Goal: Task Accomplishment & Management: Use online tool/utility

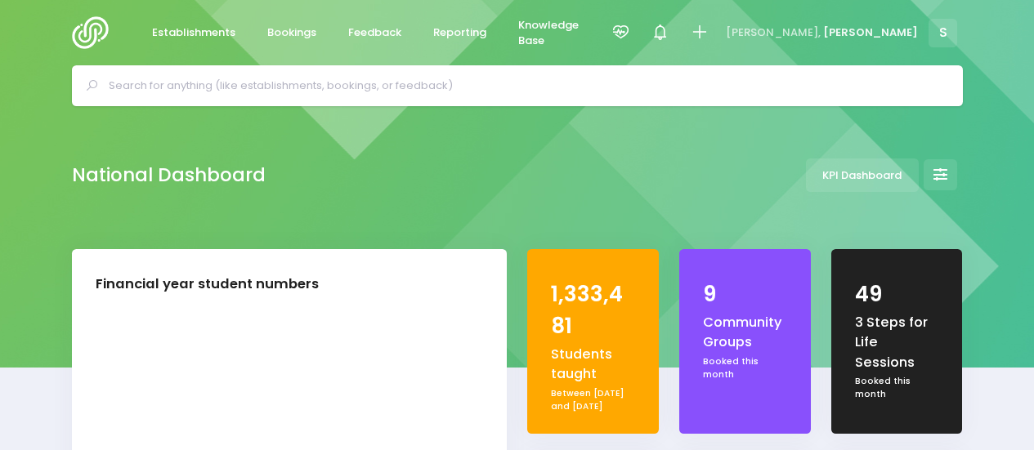
select select "5"
click at [375, 37] on span "Feedback" at bounding box center [374, 33] width 53 height 16
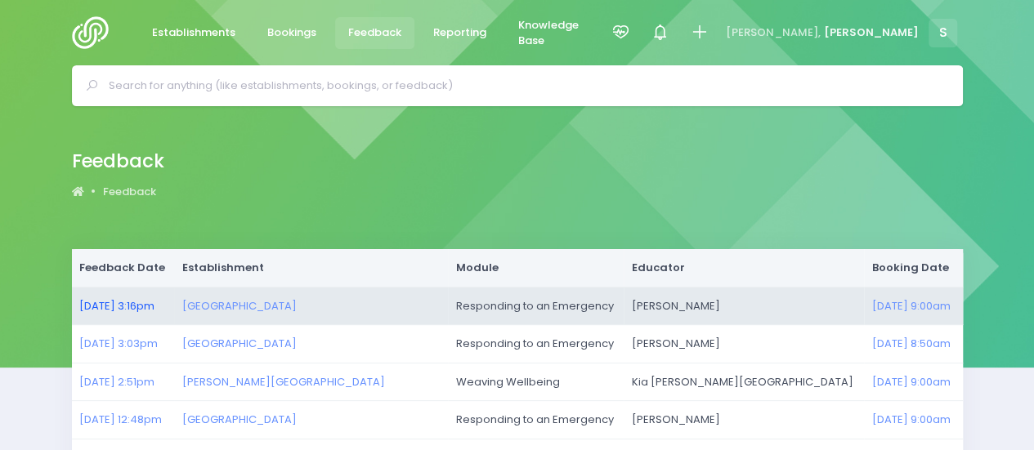
click at [118, 306] on link "10/09/2025 3:16pm" at bounding box center [116, 306] width 75 height 16
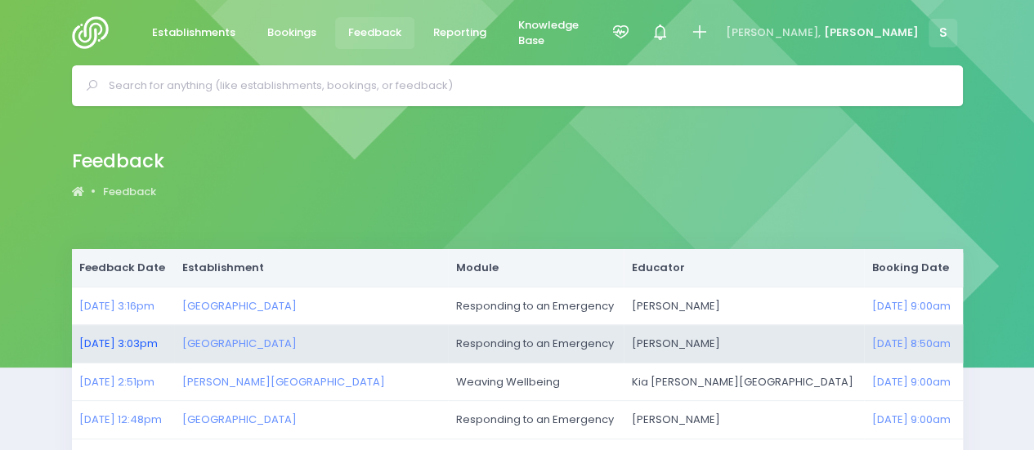
click at [128, 344] on link "10/09/2025 3:03pm" at bounding box center [118, 344] width 78 height 16
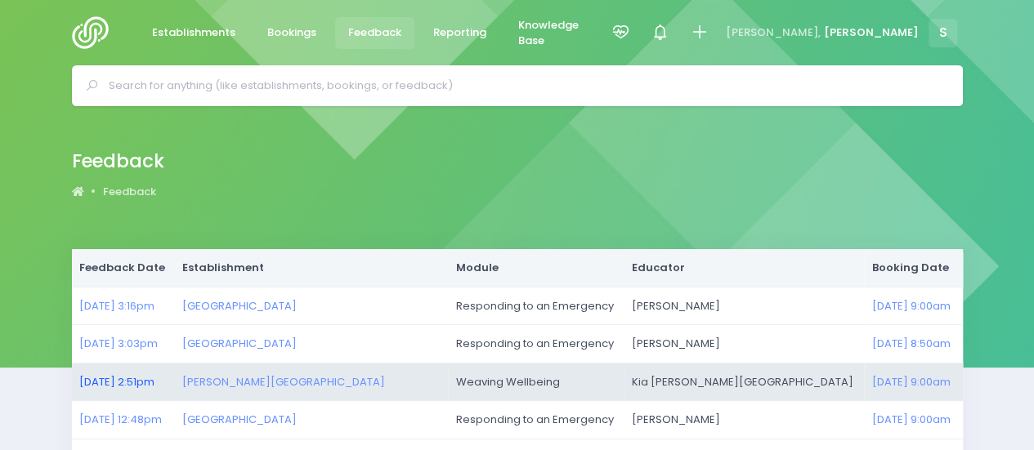
click at [108, 379] on link "10/09/2025 2:51pm" at bounding box center [116, 382] width 75 height 16
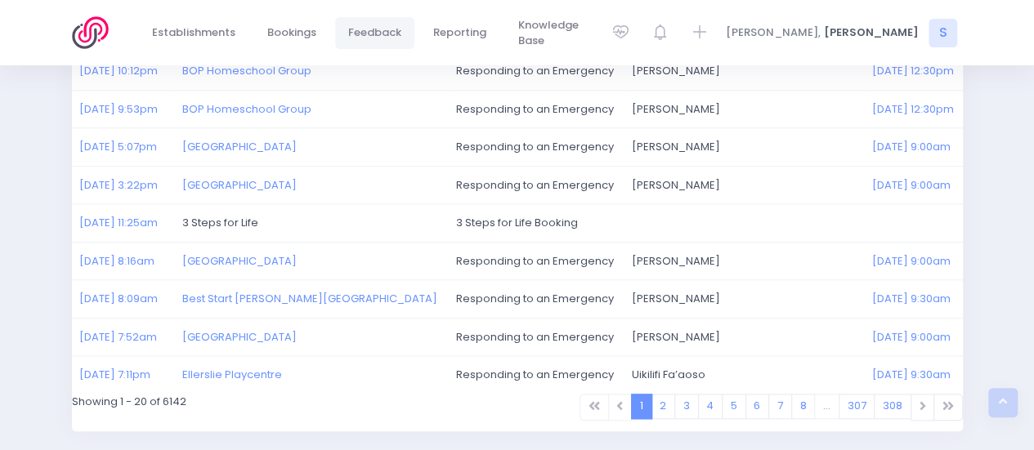
scroll to position [654, 0]
click at [670, 398] on link "2" at bounding box center [664, 405] width 25 height 25
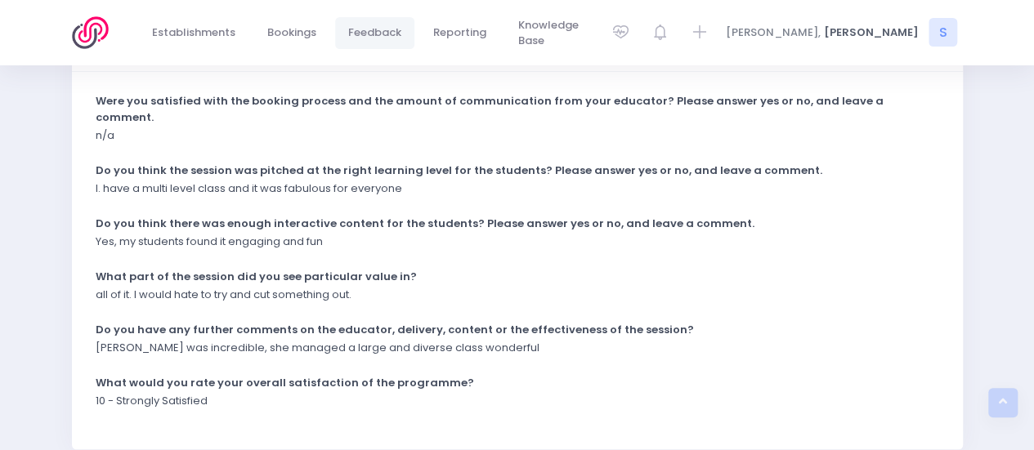
scroll to position [491, 0]
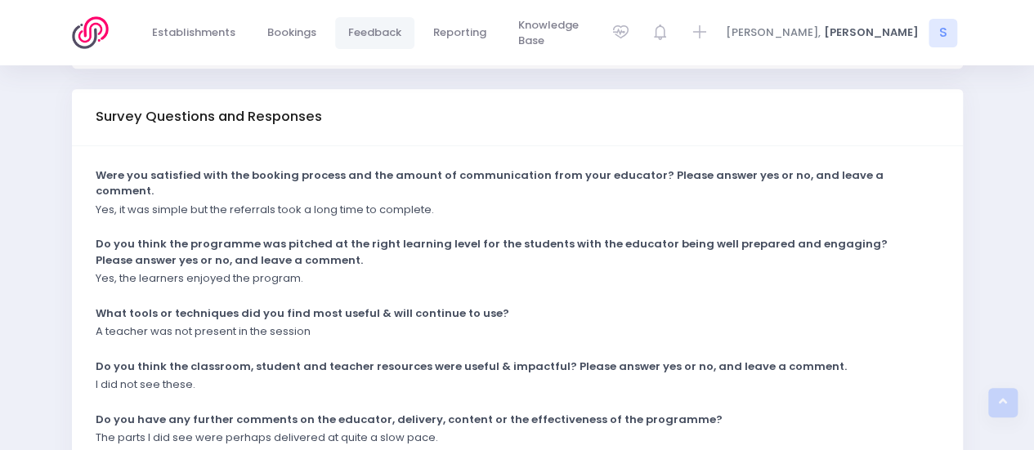
scroll to position [425, 0]
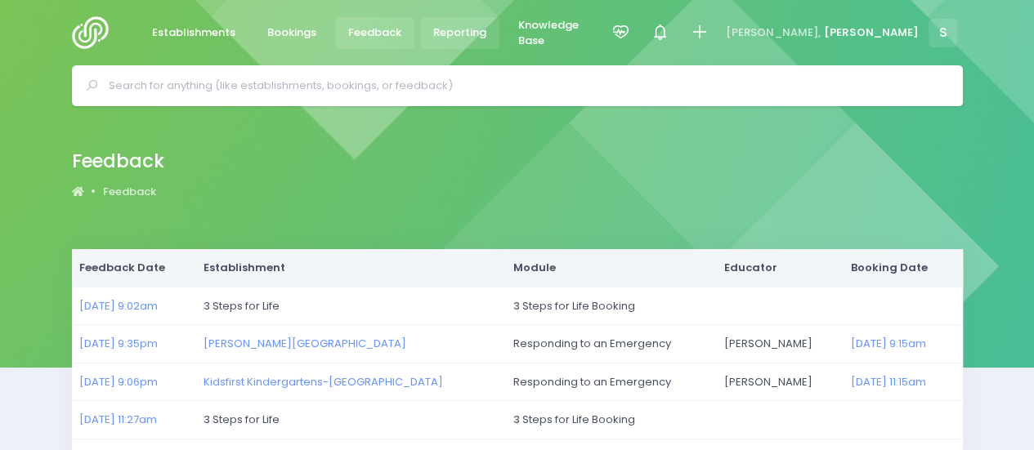
click at [456, 34] on span "Reporting" at bounding box center [459, 33] width 53 height 16
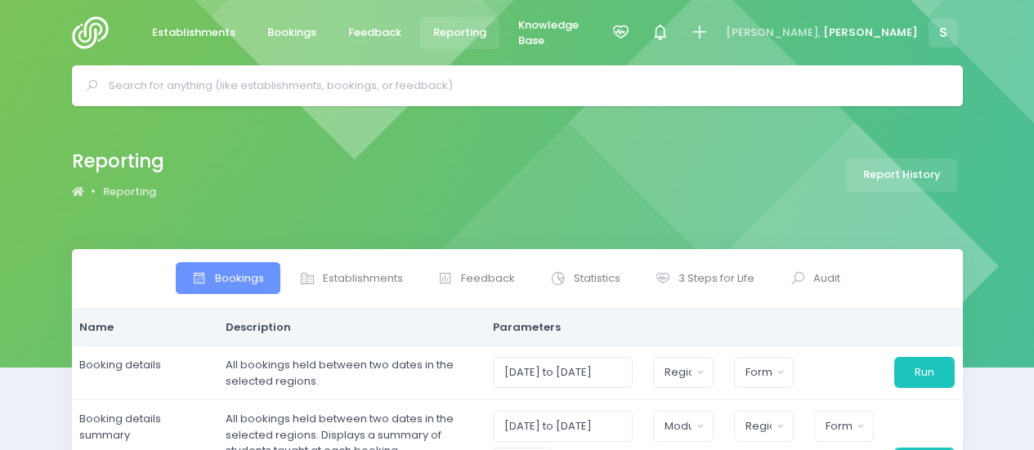
select select
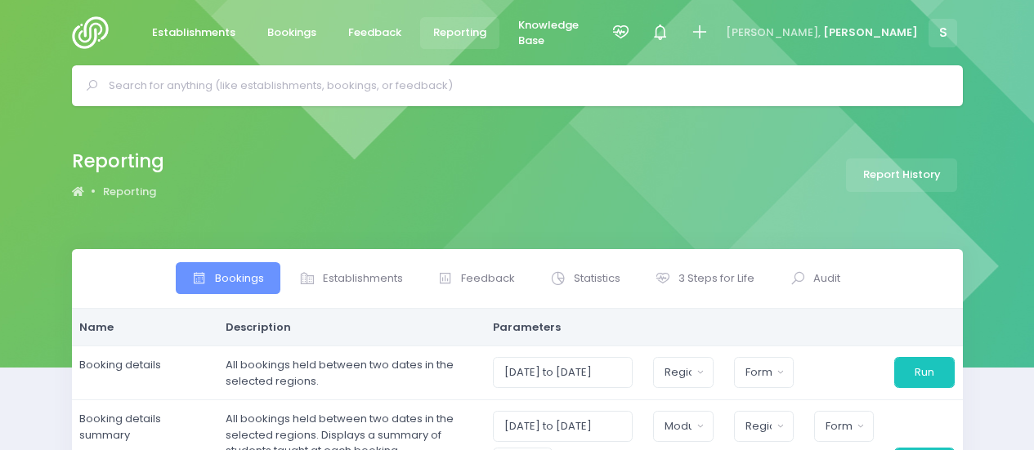
select select
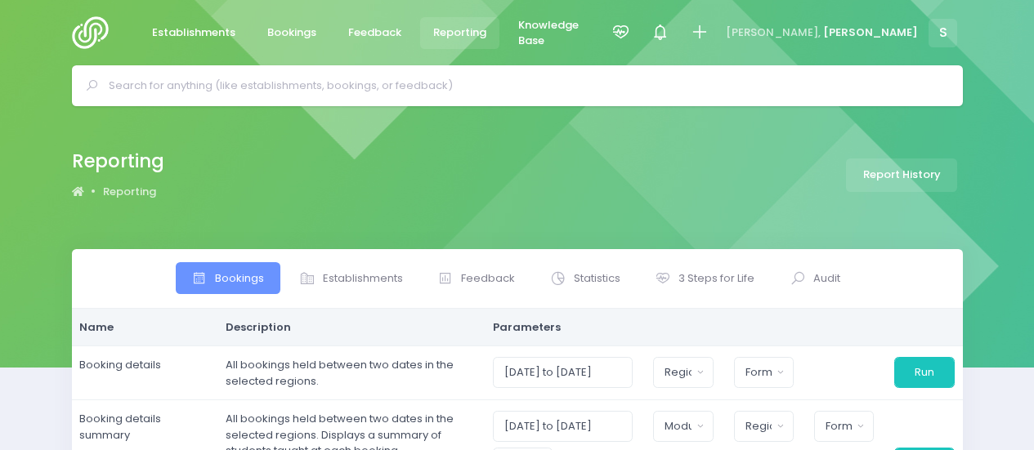
select select
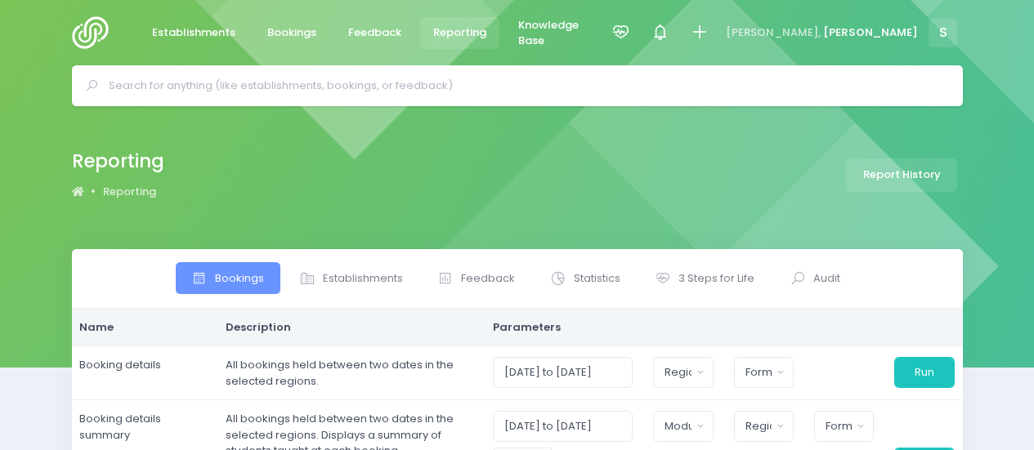
select select
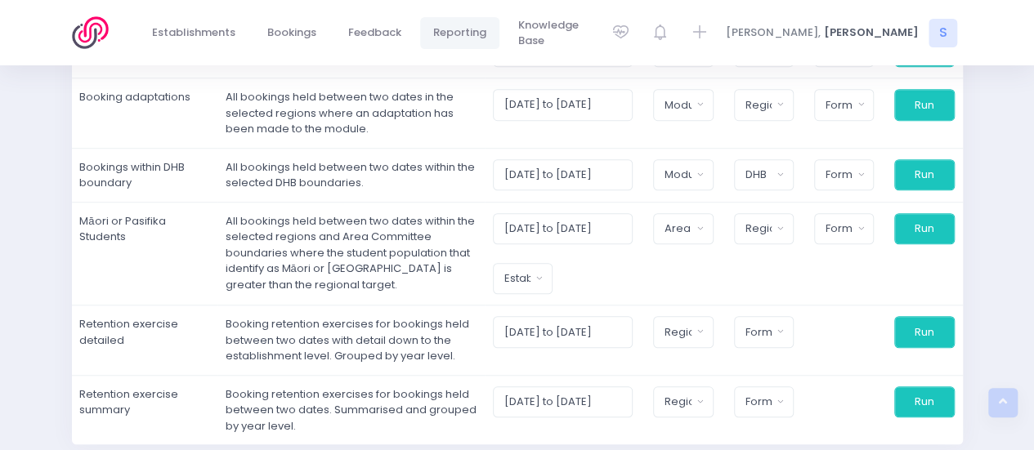
scroll to position [556, 0]
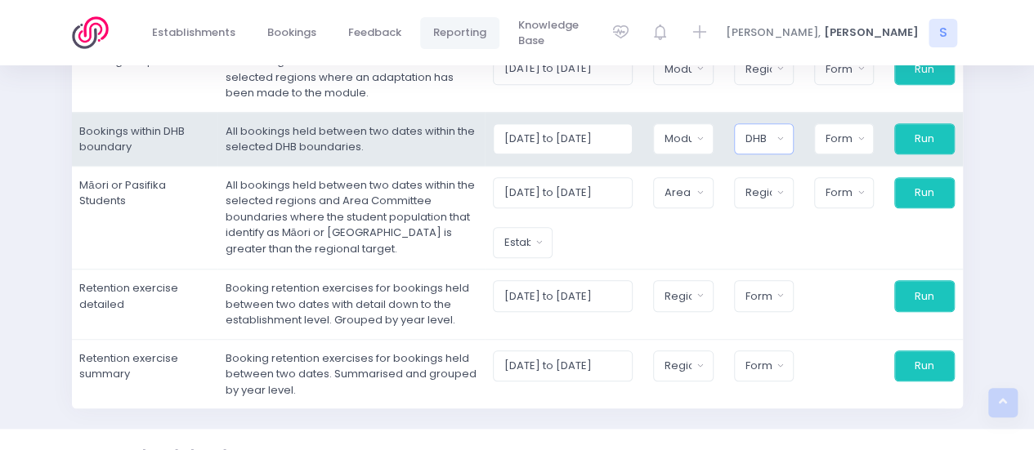
click at [764, 141] on div "DHB" at bounding box center [759, 139] width 27 height 16
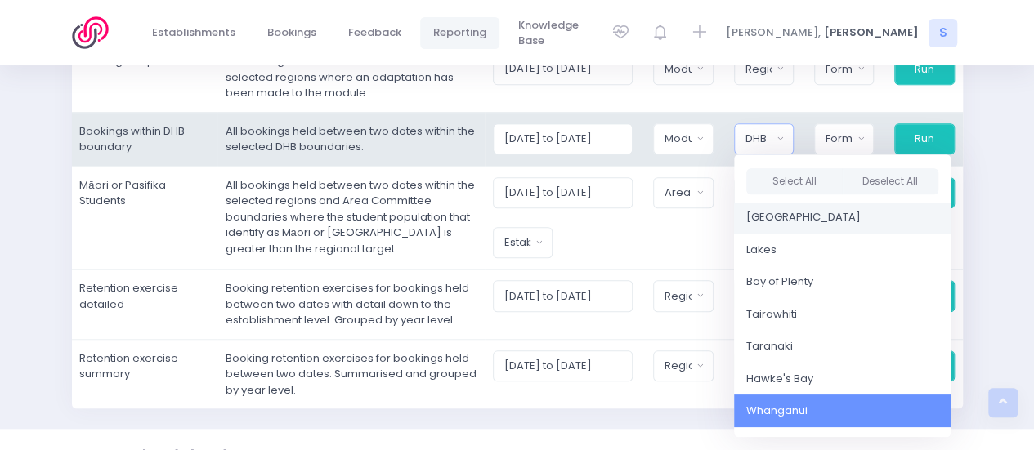
scroll to position [164, 0]
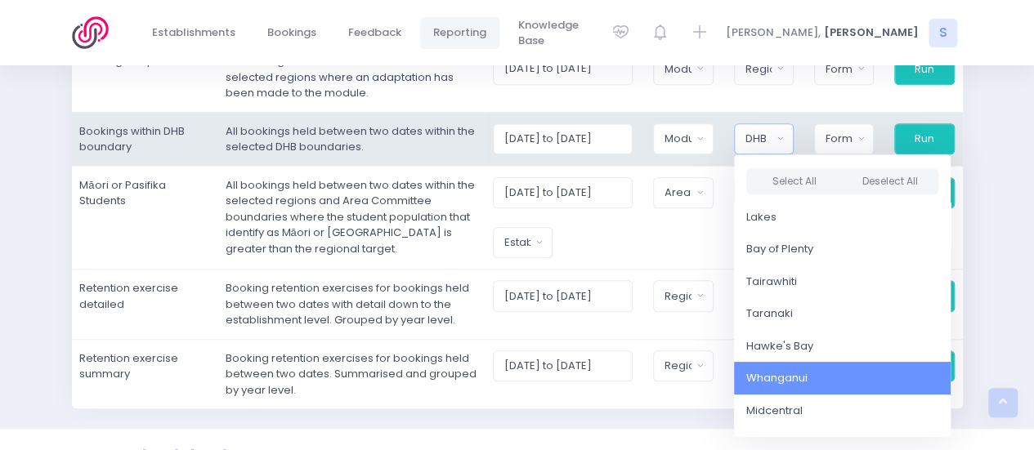
click at [785, 374] on span "Whanganui" at bounding box center [776, 378] width 61 height 16
select select "Whanganui"
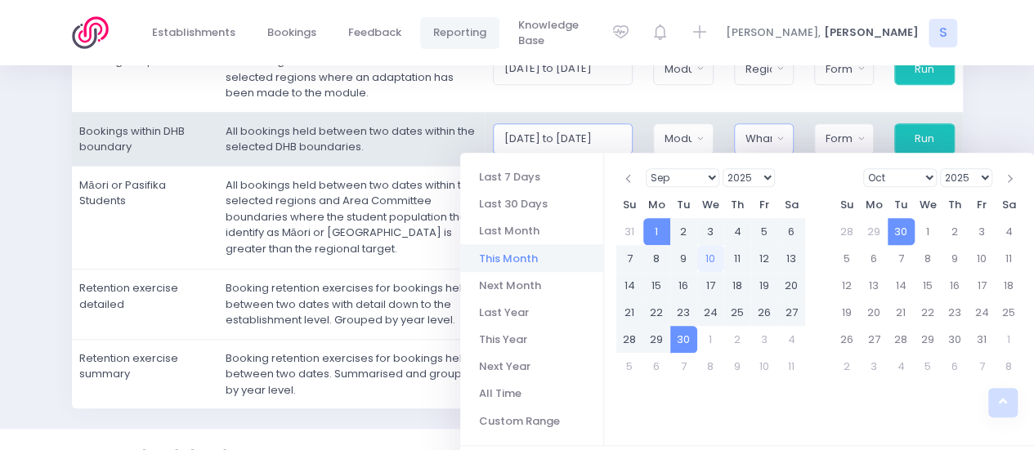
click at [541, 133] on input "[DATE] to [DATE]" at bounding box center [563, 138] width 141 height 31
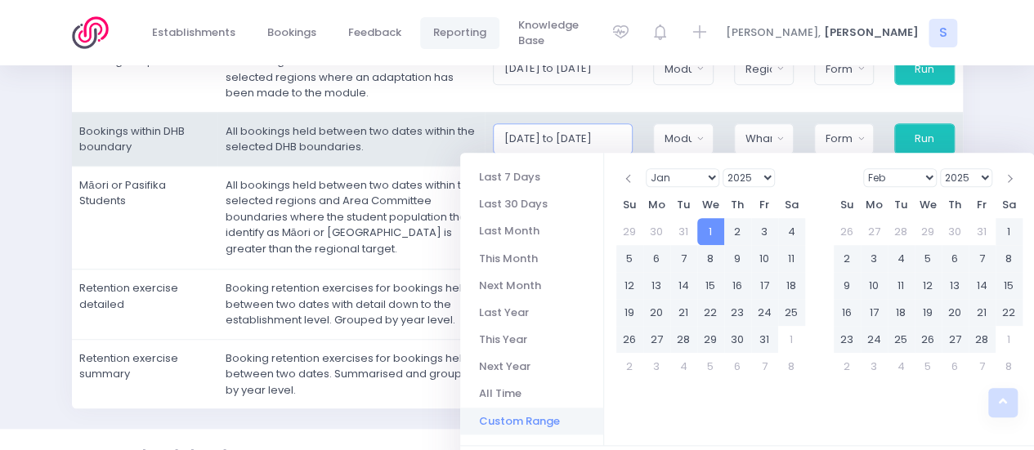
type input "[DATE] to [DATE]"
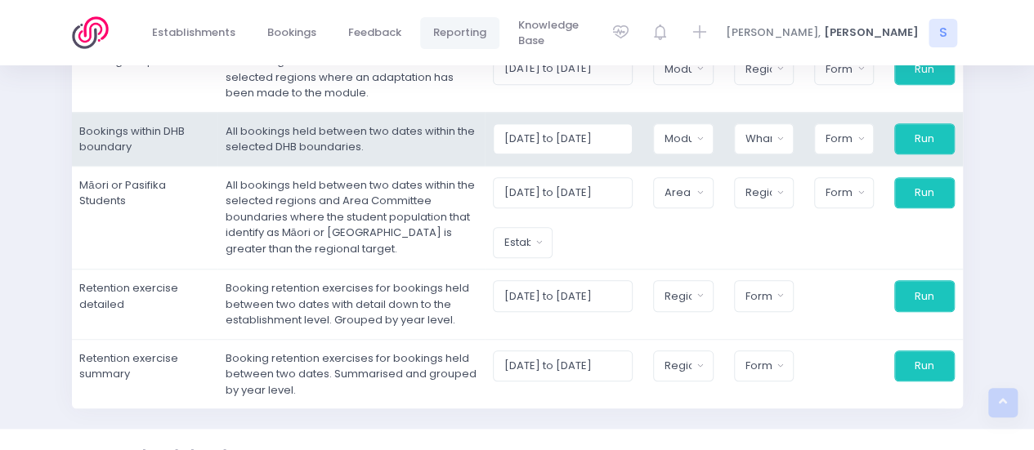
click at [432, 146] on td "All bookings held between two dates within the selected DHB boundaries." at bounding box center [350, 139] width 267 height 54
click at [701, 135] on button "Module" at bounding box center [683, 138] width 60 height 31
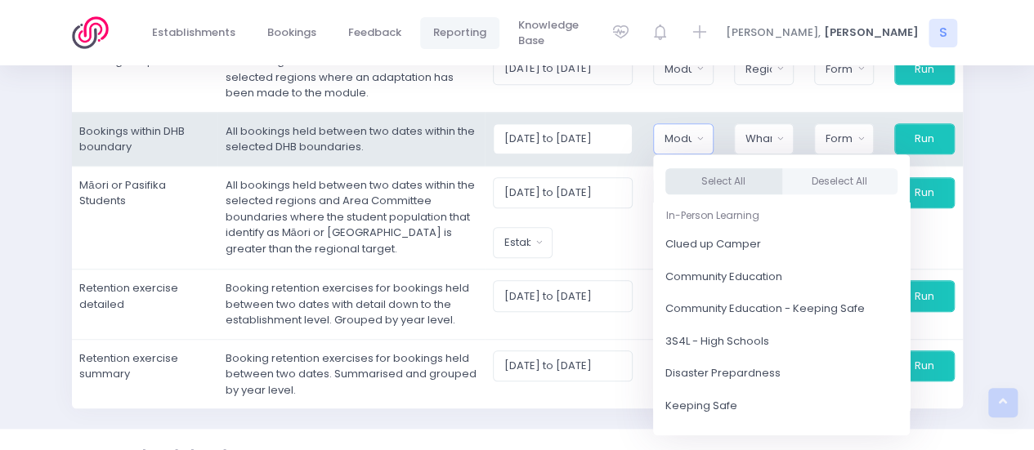
click at [726, 173] on button "Select All" at bounding box center [724, 181] width 117 height 27
select select "Clued up Camper"
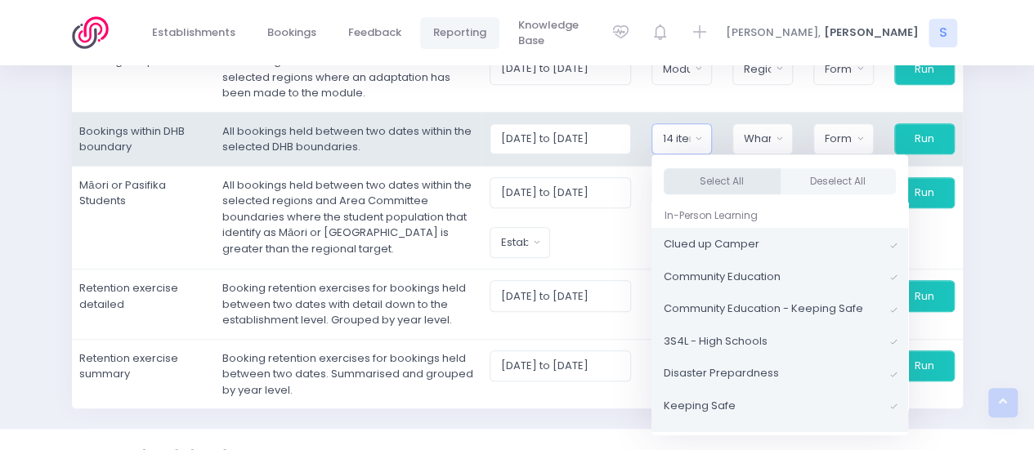
scroll to position [2, 0]
click at [849, 136] on div "Format" at bounding box center [838, 139] width 27 height 16
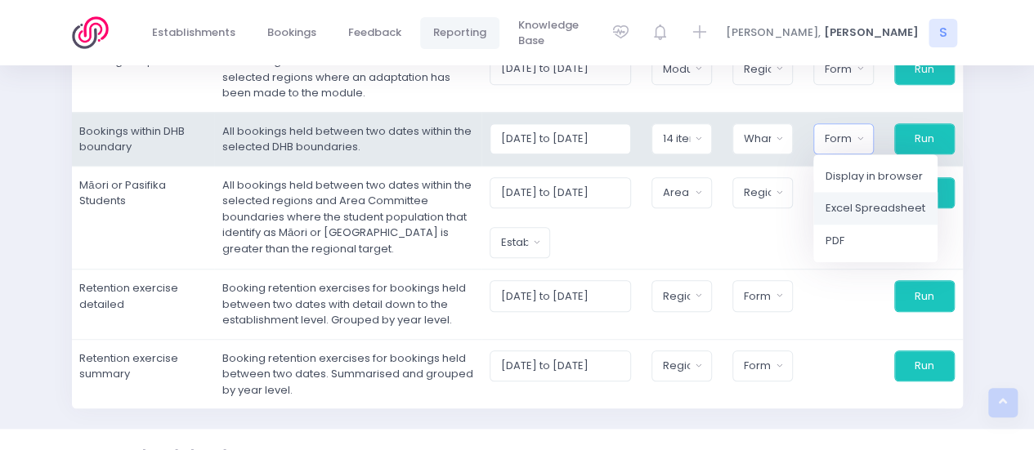
click at [864, 208] on span "Excel Spreadsheet" at bounding box center [876, 208] width 100 height 16
select select "excel"
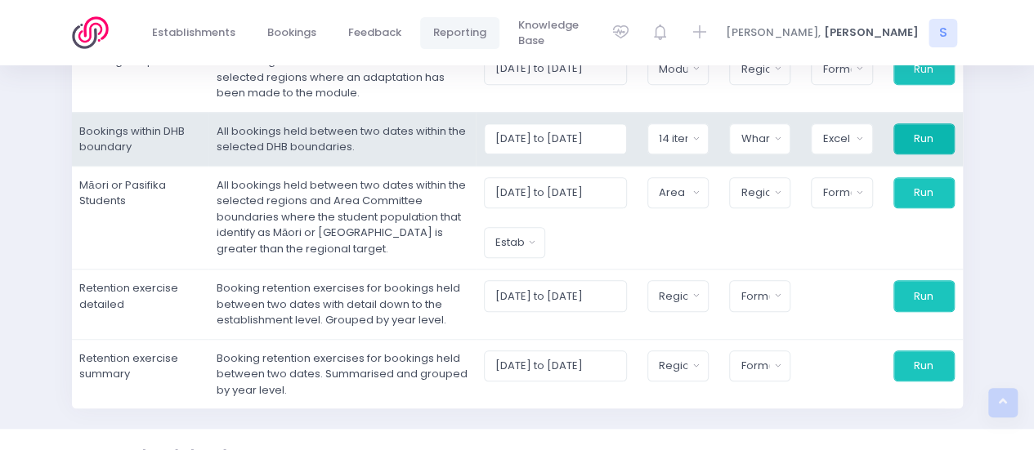
click at [921, 141] on button "Run" at bounding box center [924, 138] width 61 height 31
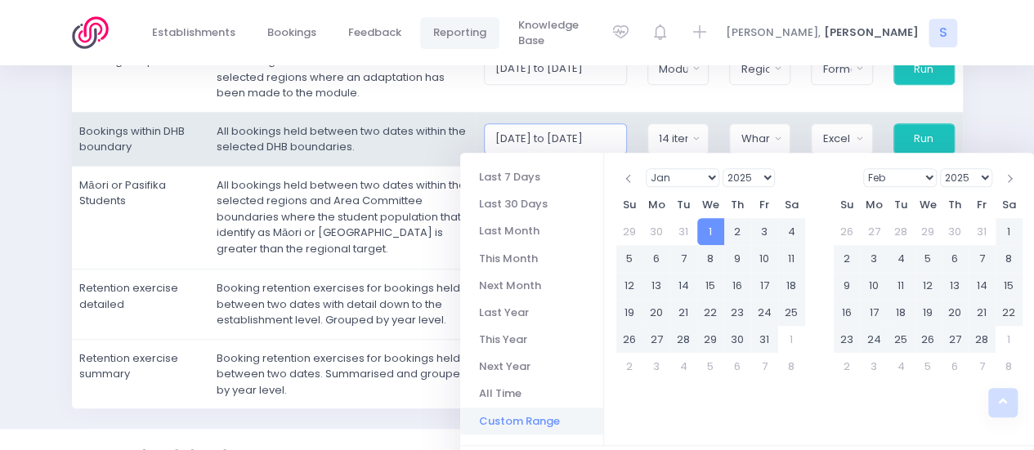
click at [559, 140] on input "[DATE] to [DATE]" at bounding box center [555, 138] width 143 height 31
click at [605, 137] on input "01/01/2024 to 30/09/2025" at bounding box center [555, 138] width 143 height 31
type input "01/01/2024 to 30/12/2025"
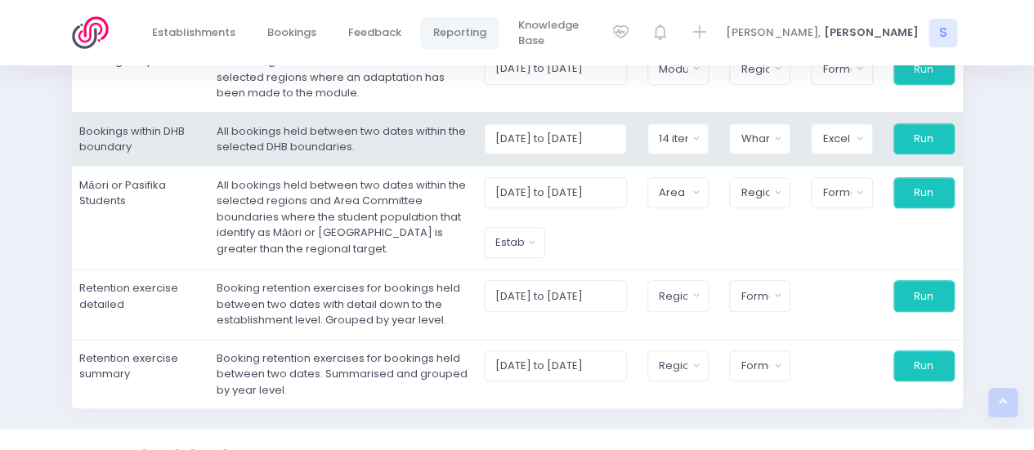
click at [422, 149] on td "All bookings held between two dates within the selected DHB boundaries." at bounding box center [341, 139] width 267 height 54
click at [927, 138] on button "Run" at bounding box center [924, 138] width 61 height 31
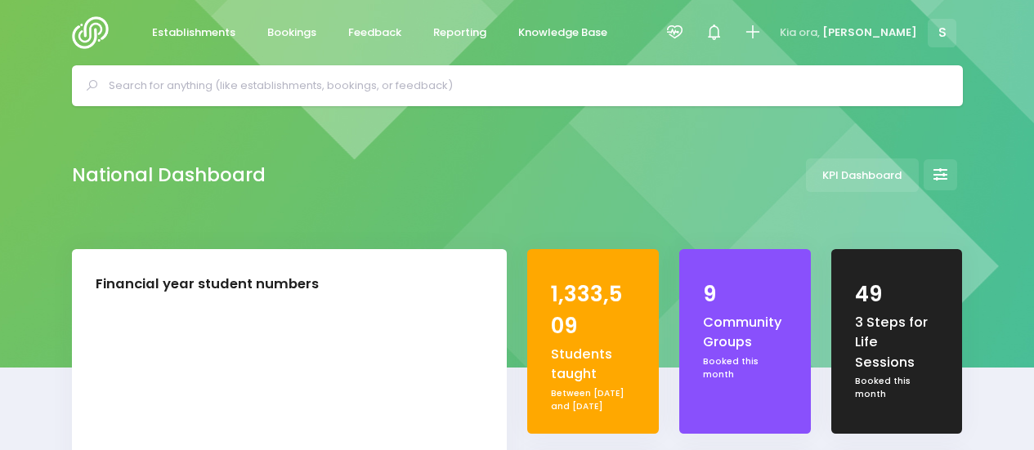
select select "5"
click at [450, 31] on span "Reporting" at bounding box center [459, 33] width 53 height 16
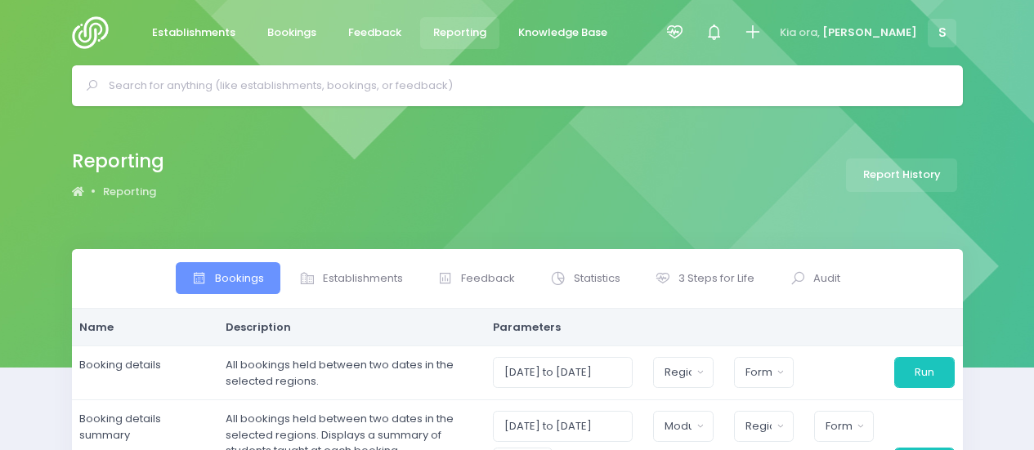
select select
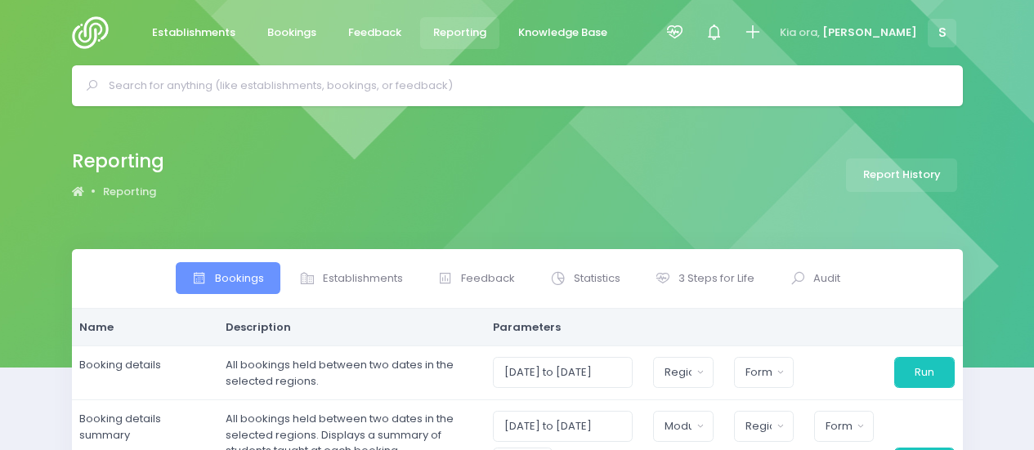
select select
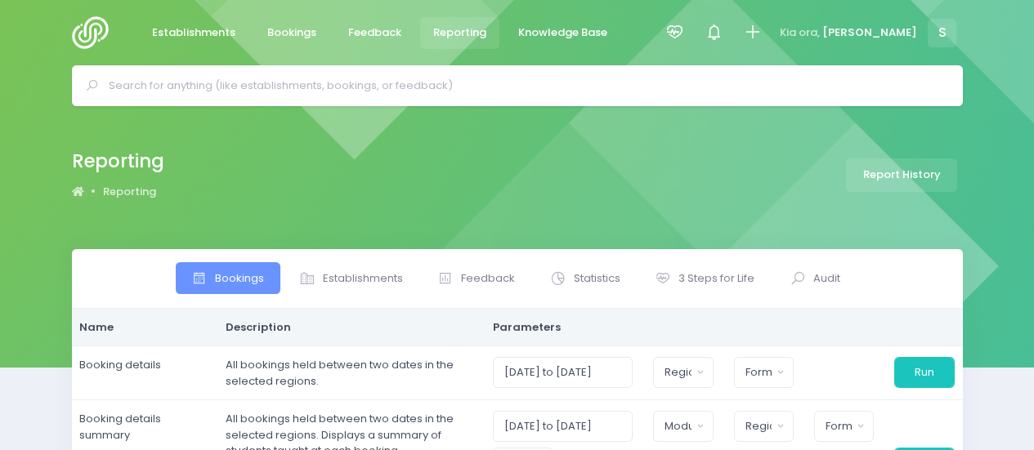
select select
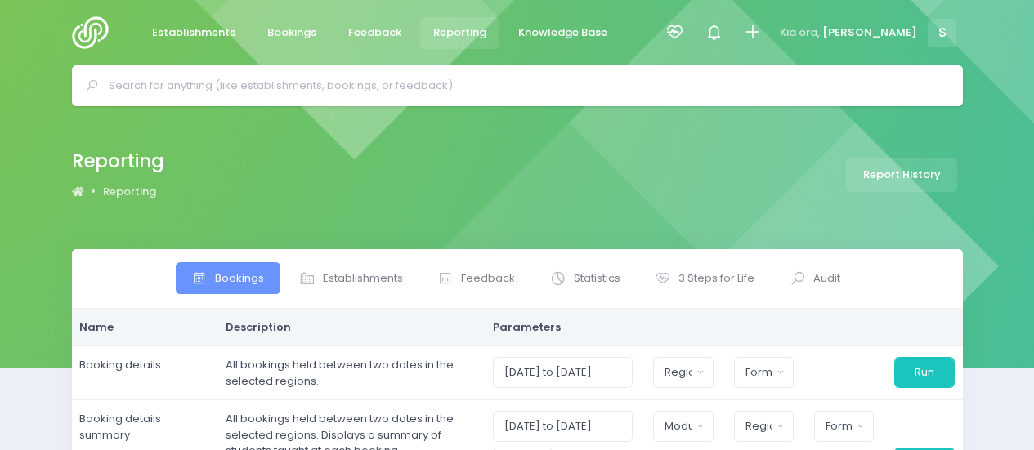
select select
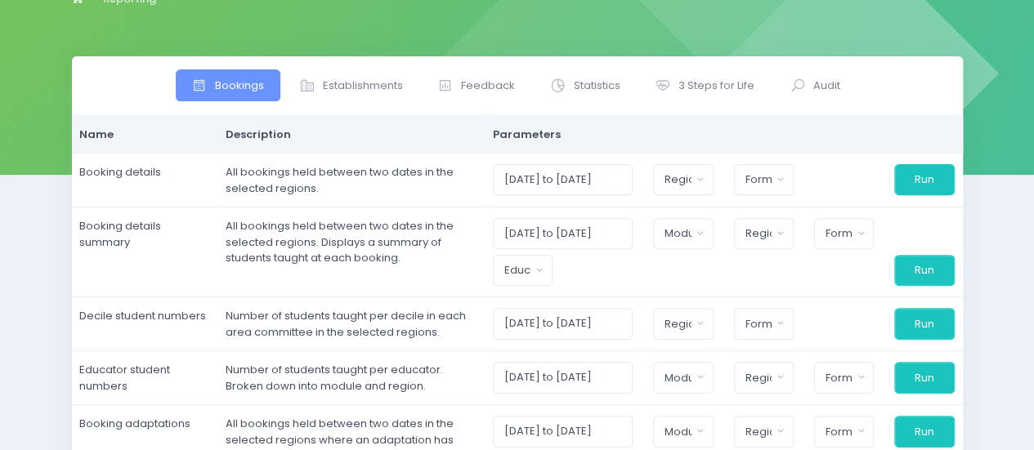
scroll to position [196, 0]
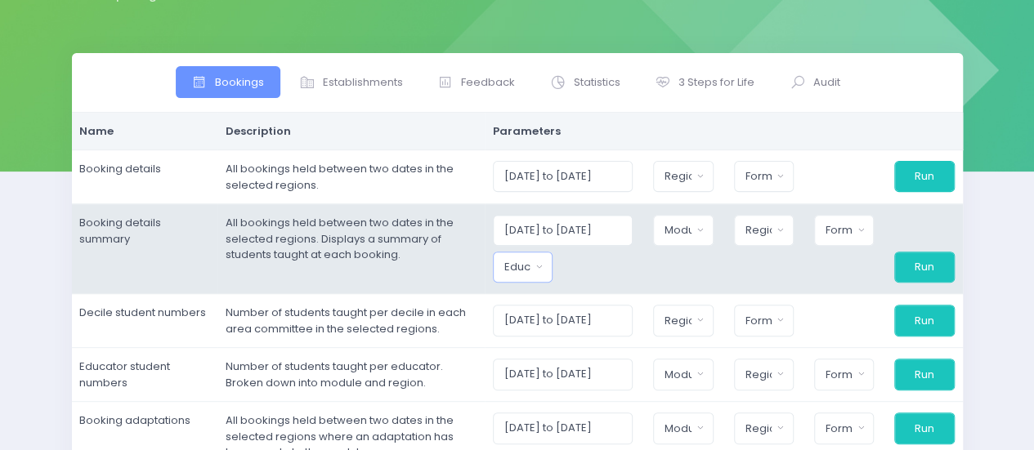
click at [545, 270] on button "Educator" at bounding box center [523, 267] width 60 height 31
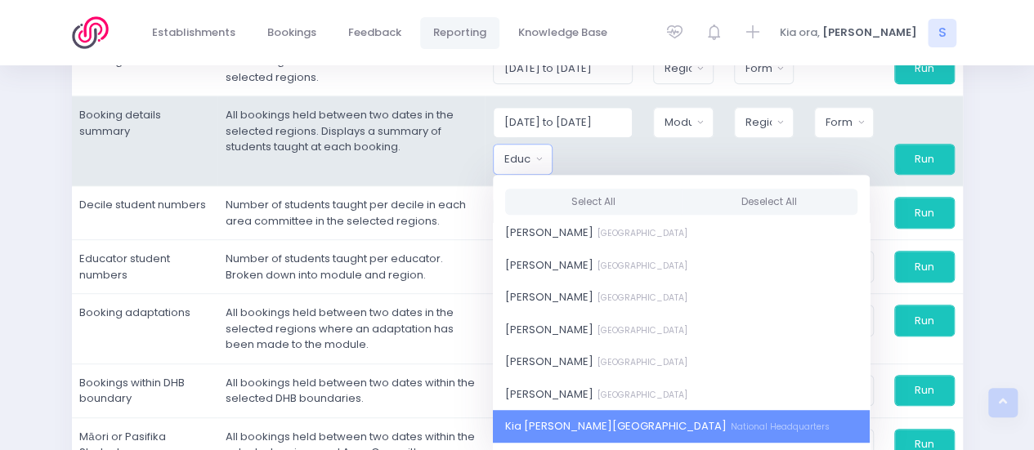
scroll to position [556, 0]
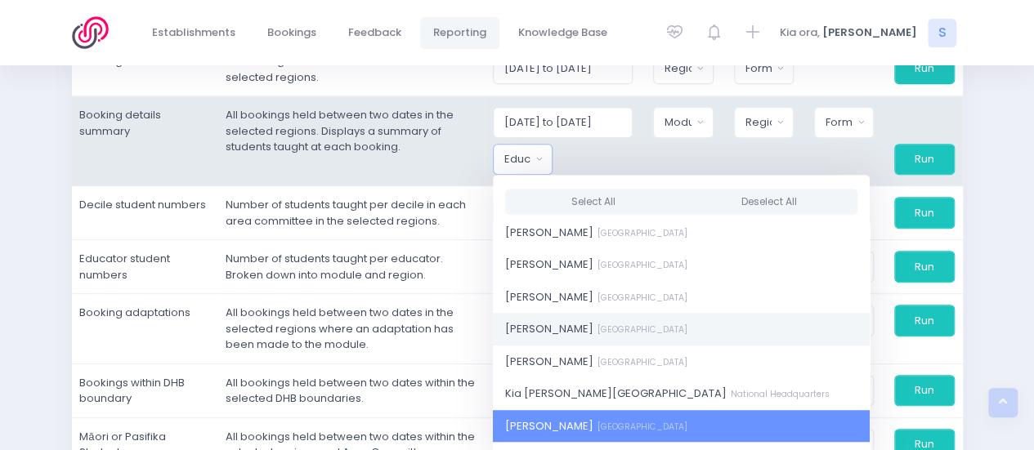
click at [616, 338] on link "[PERSON_NAME] [GEOGRAPHIC_DATA]" at bounding box center [681, 329] width 377 height 33
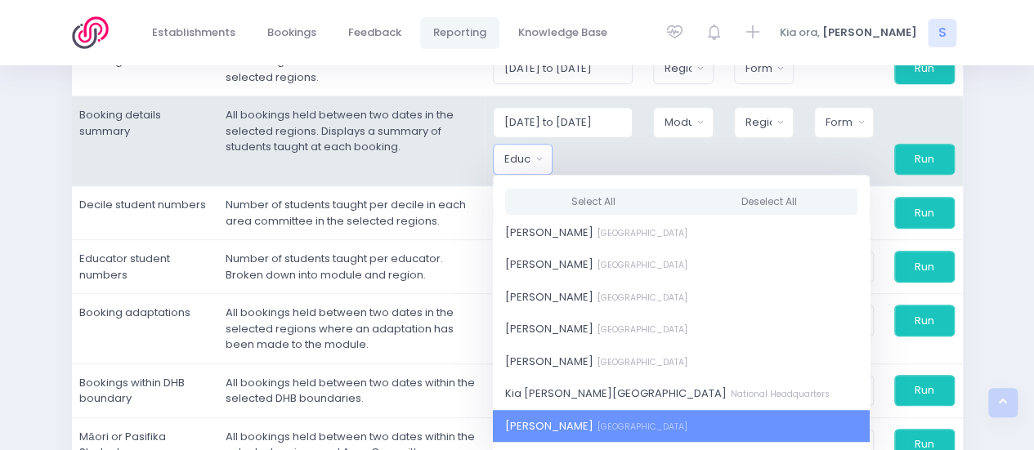
select select "391002"
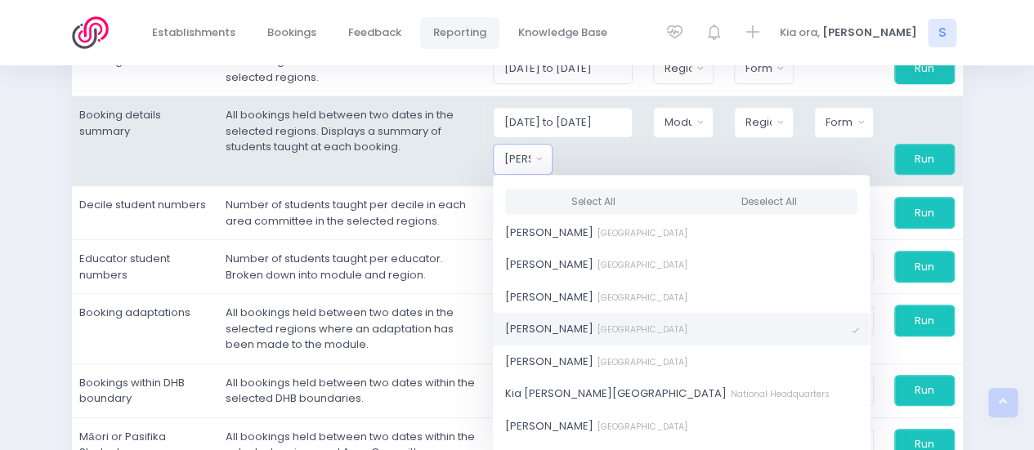
scroll to position [318, 0]
click at [616, 338] on link "[PERSON_NAME] [GEOGRAPHIC_DATA]" at bounding box center [681, 329] width 377 height 33
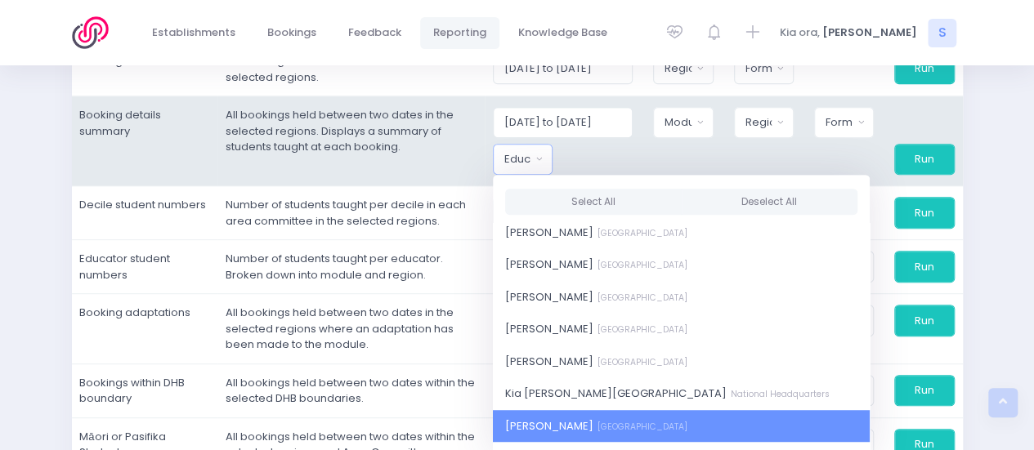
scroll to position [589, 0]
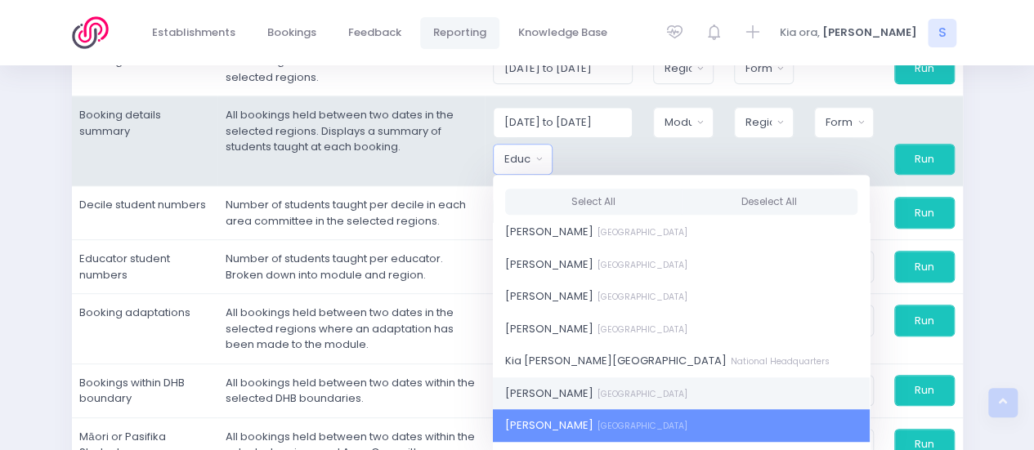
click at [546, 393] on span "[PERSON_NAME] [GEOGRAPHIC_DATA]" at bounding box center [596, 393] width 182 height 16
select select "321222"
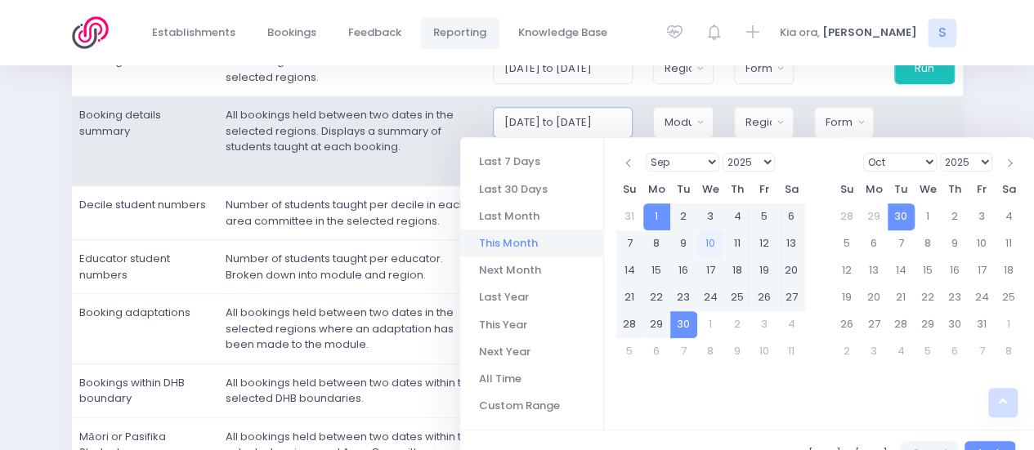
click at [543, 117] on input "[DATE] to [DATE]" at bounding box center [563, 122] width 141 height 31
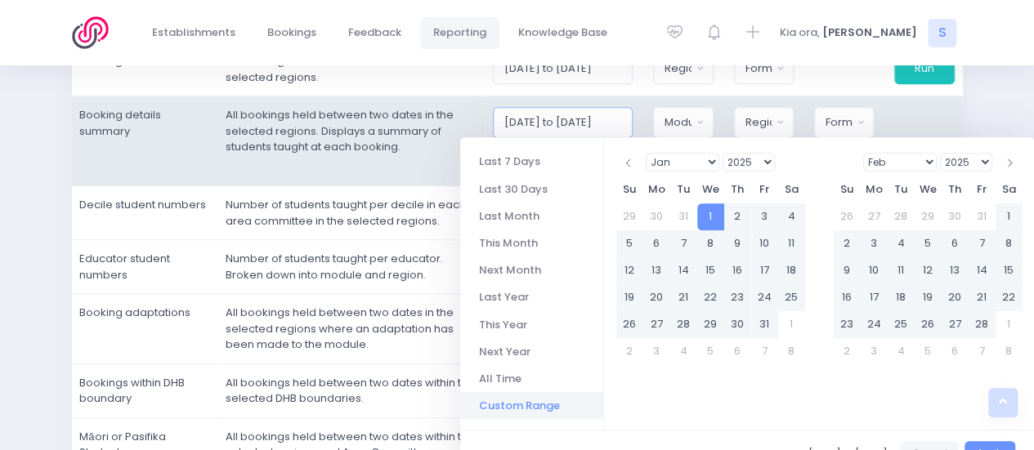
click at [616, 120] on input "[DATE] to [DATE]" at bounding box center [563, 122] width 141 height 31
type input "[DATE] to [DATE]"
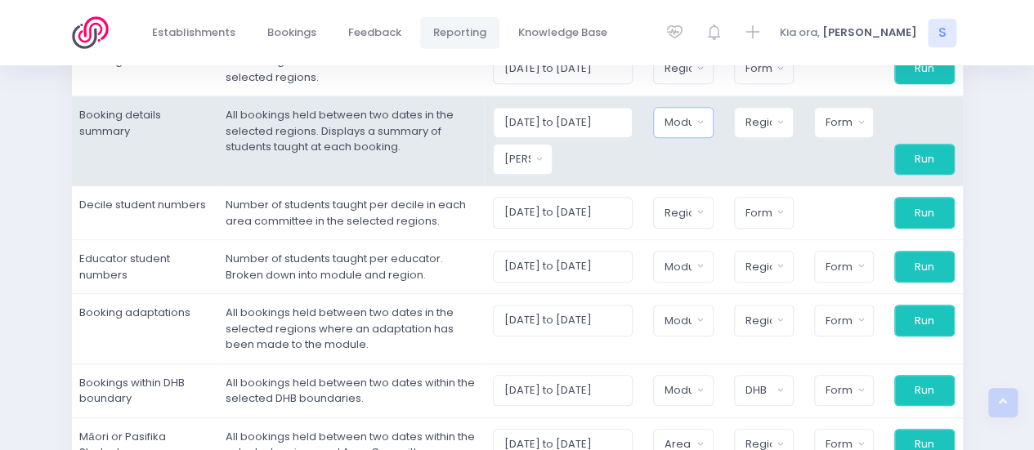
click at [681, 119] on div "Module" at bounding box center [678, 122] width 27 height 16
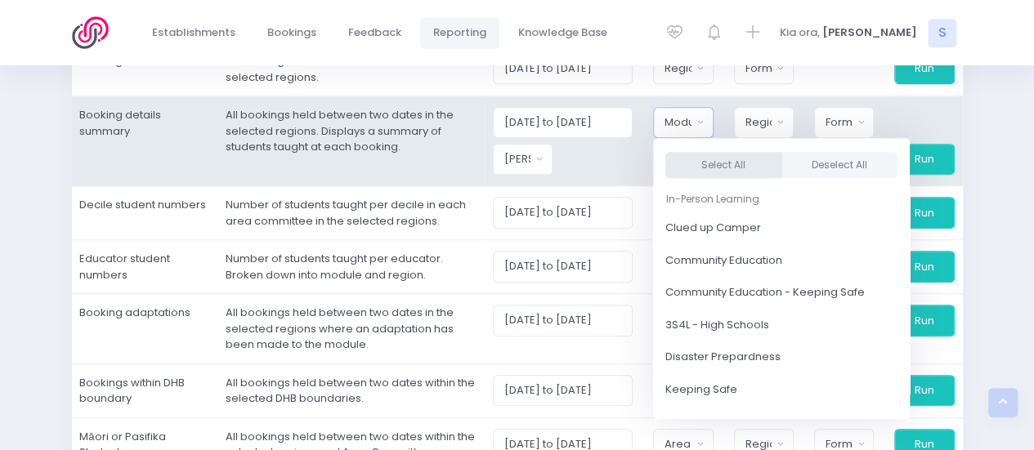
click at [715, 163] on button "Select All" at bounding box center [724, 165] width 117 height 27
select select "Clued up Camper"
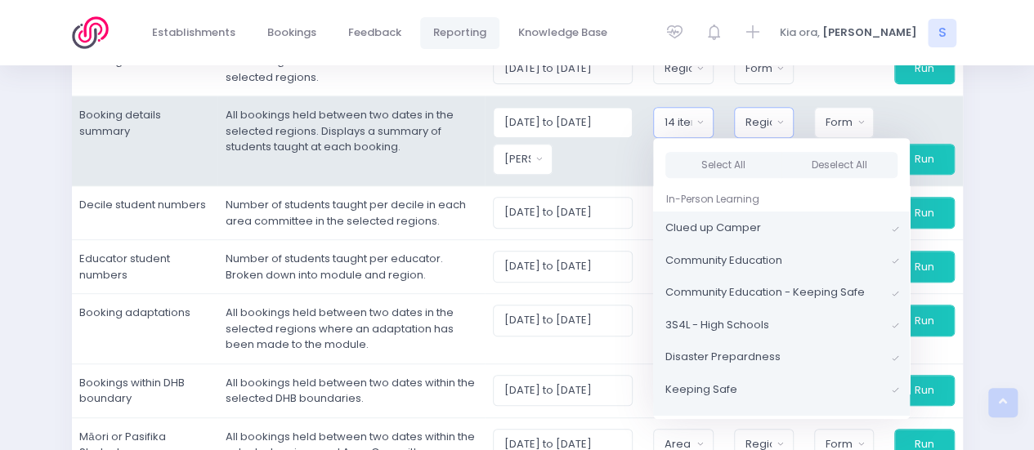
click at [762, 122] on div "Region" at bounding box center [759, 122] width 27 height 16
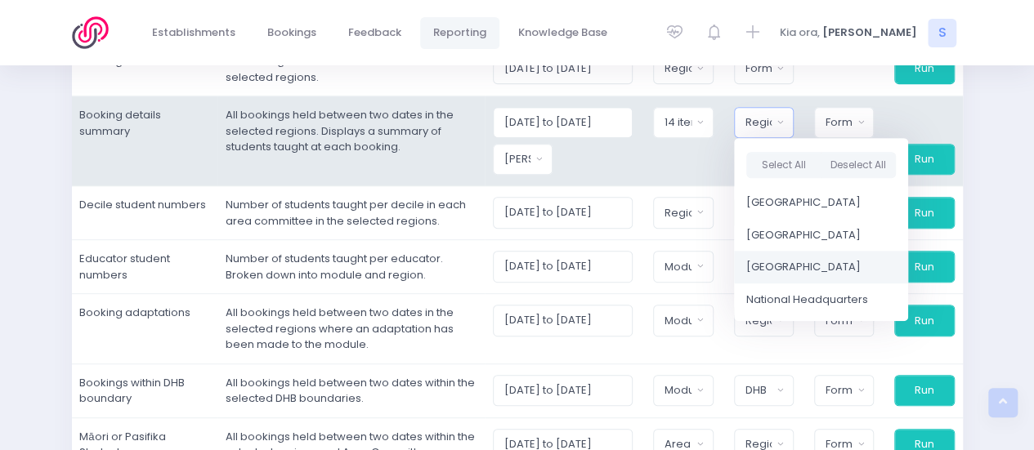
click at [761, 259] on span "[GEOGRAPHIC_DATA]" at bounding box center [803, 267] width 114 height 16
select select "[GEOGRAPHIC_DATA]"
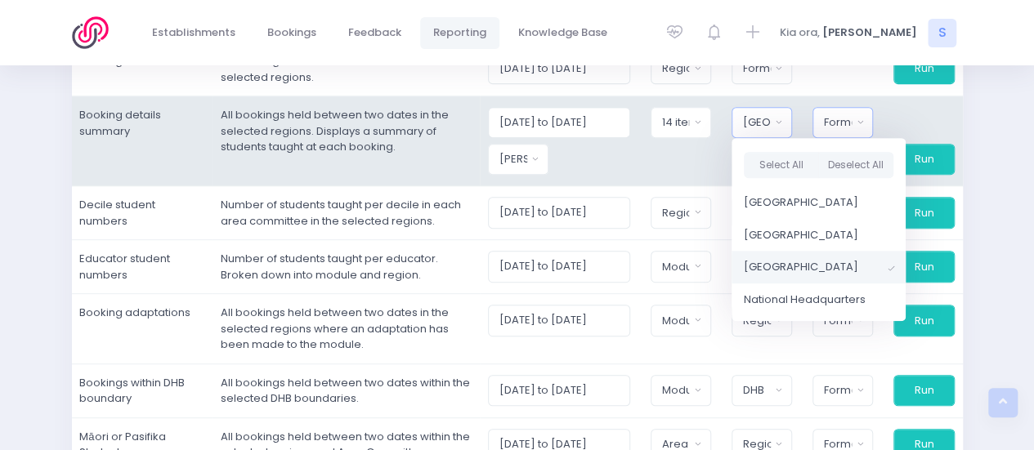
click at [849, 123] on div "Format" at bounding box center [838, 122] width 28 height 16
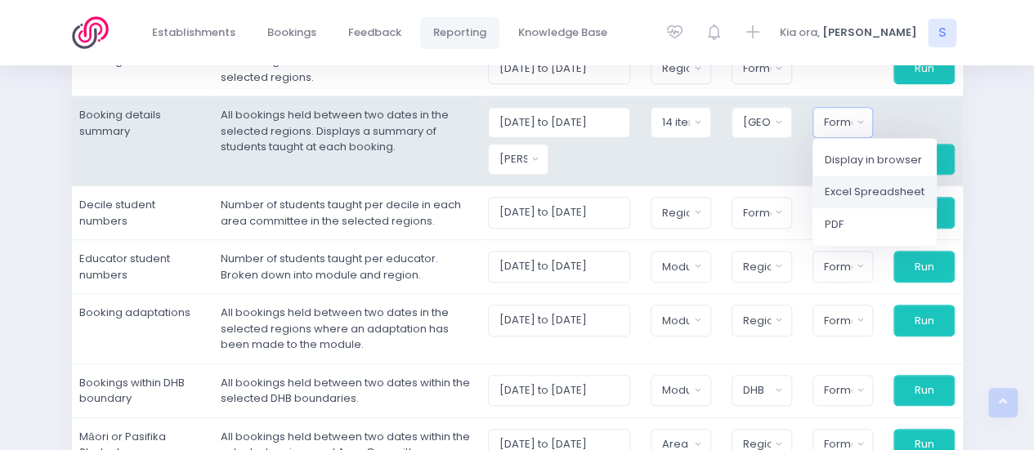
click at [903, 190] on span "Excel Spreadsheet" at bounding box center [875, 192] width 100 height 16
select select "excel"
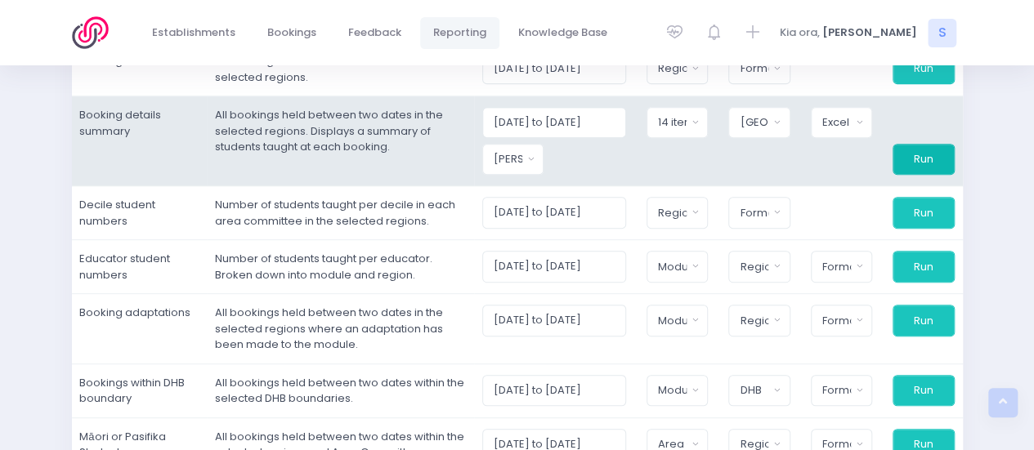
click at [912, 152] on button "Run" at bounding box center [923, 159] width 61 height 31
